Goal: Find specific page/section: Find specific page/section

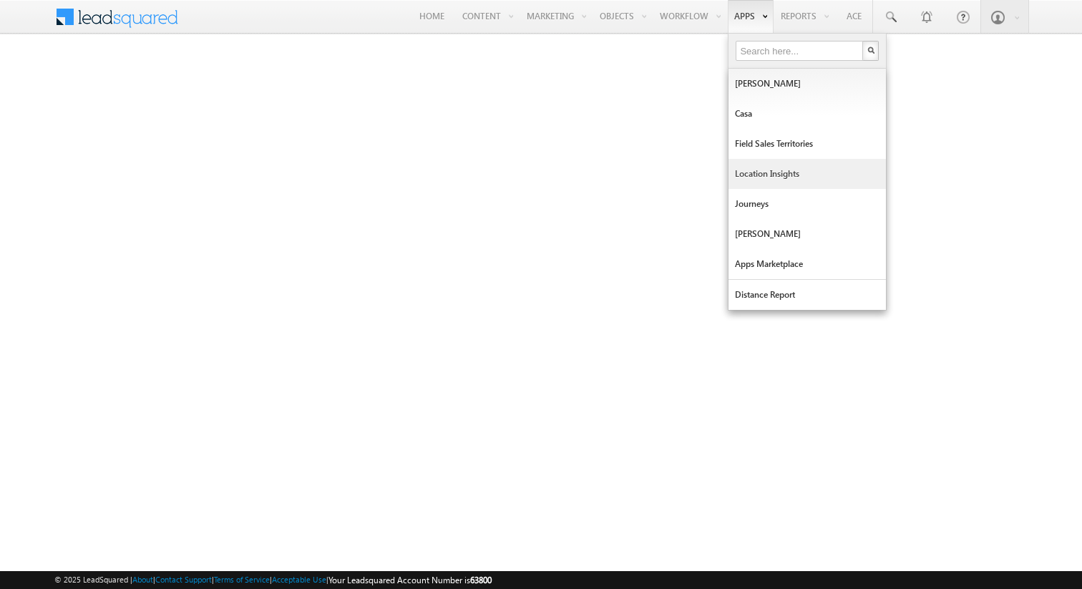
click at [769, 165] on link "Location Insights" at bounding box center [806, 174] width 157 height 30
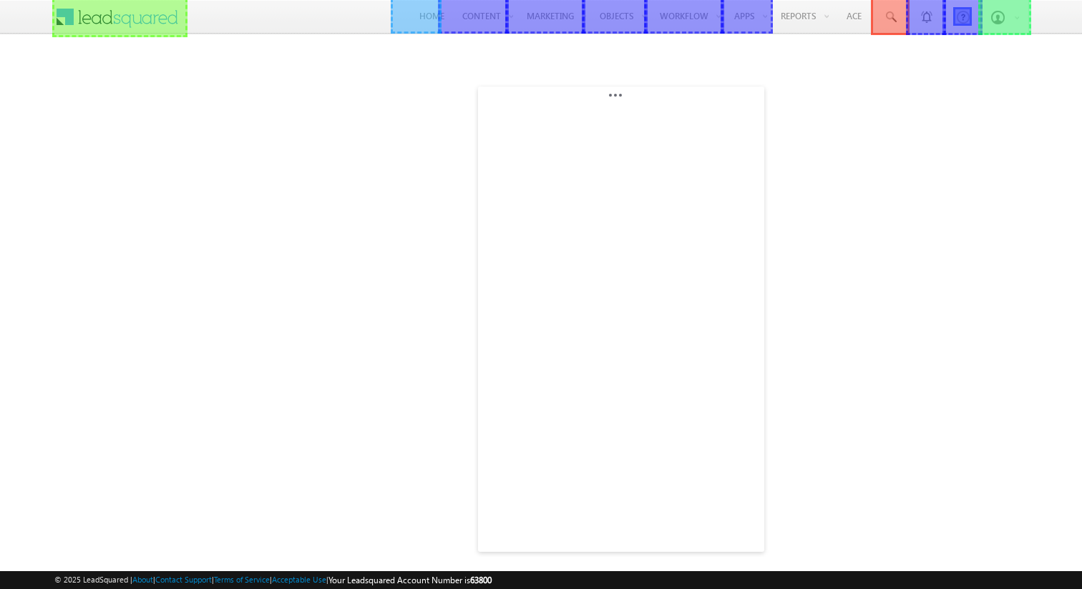
drag, startPoint x: 162, startPoint y: 92, endPoint x: 630, endPoint y: 99, distance: 467.3
click at [630, 99] on body "Menu Sid sidad min1@ gmail .com NG-SI" at bounding box center [541, 286] width 1082 height 573
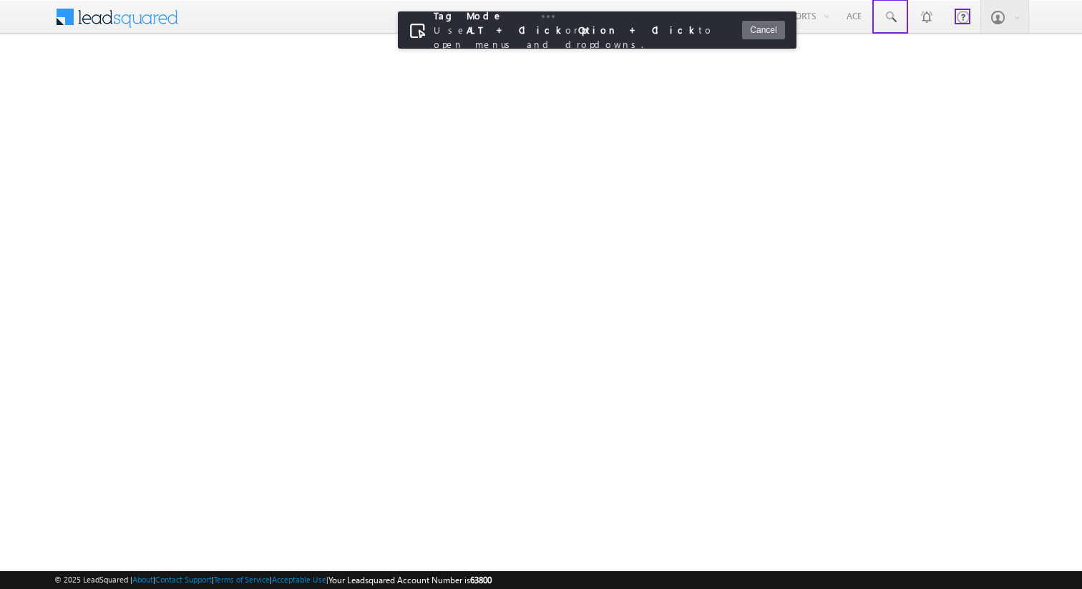
click at [413, 34] on body "Menu Sid sidad min1@ gmail .com NG-SI" at bounding box center [541, 286] width 1082 height 573
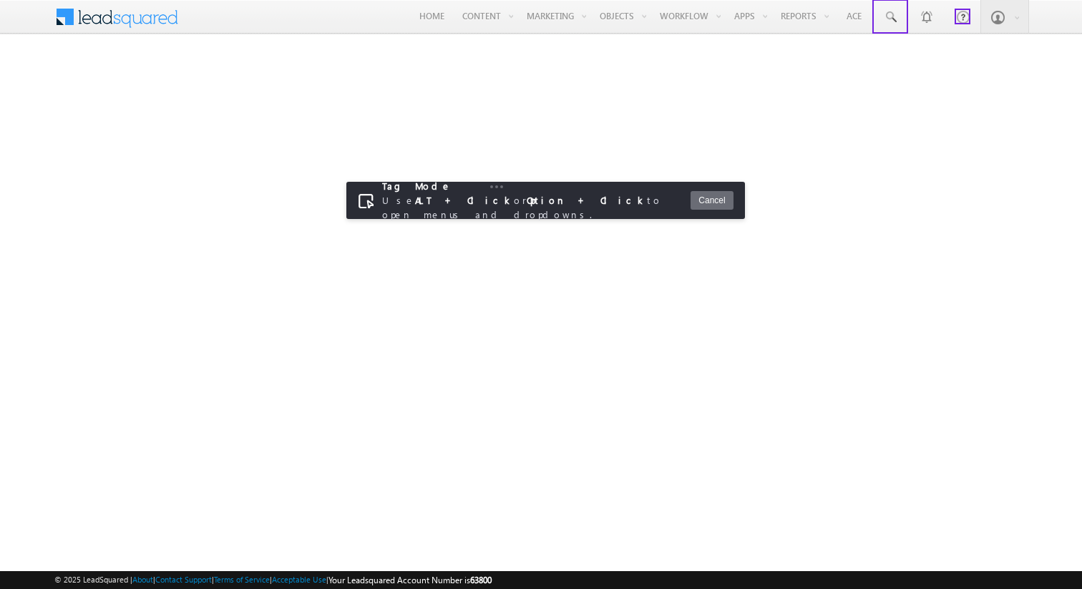
drag, startPoint x: 512, startPoint y: 24, endPoint x: 451, endPoint y: 199, distance: 184.9
click at [455, 198] on body "Menu Sid sidad min1@ gmail .com NG-SI" at bounding box center [541, 286] width 1082 height 573
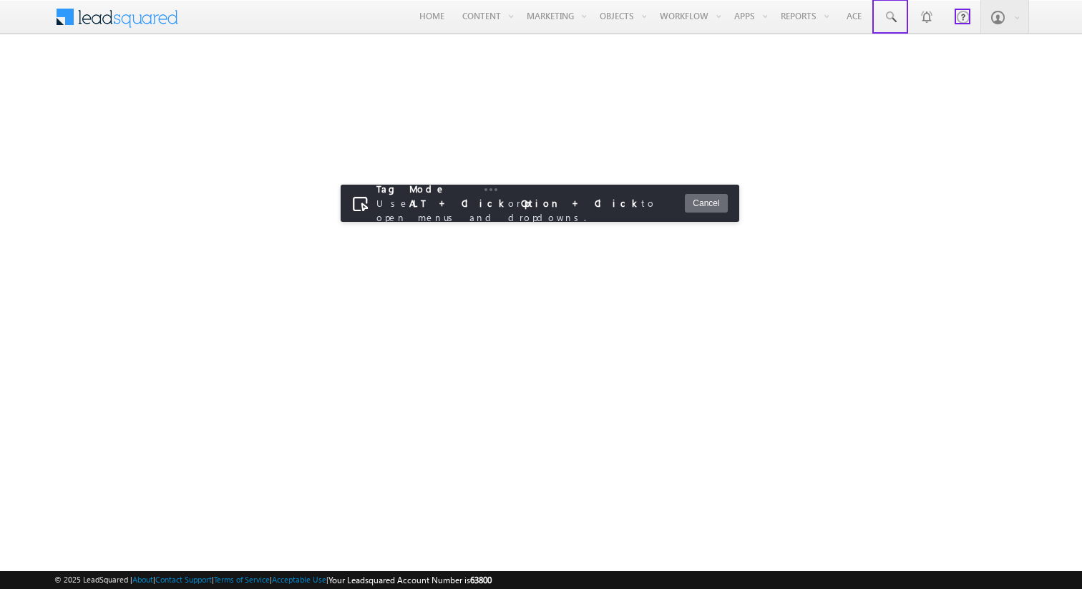
click at [394, 215] on body "Menu Sid sidad min1@ gmail .com NG-SI" at bounding box center [541, 286] width 1082 height 573
click at [462, 213] on body "Menu Sid sidad min1@ gmail .com NG-SI" at bounding box center [541, 286] width 1082 height 573
click at [708, 205] on button "Cancel" at bounding box center [706, 203] width 43 height 19
